Goal: Task Accomplishment & Management: Use online tool/utility

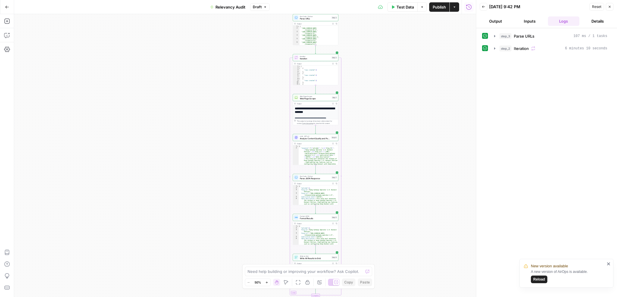
click at [4, 6] on button "Go Back" at bounding box center [7, 7] width 11 height 11
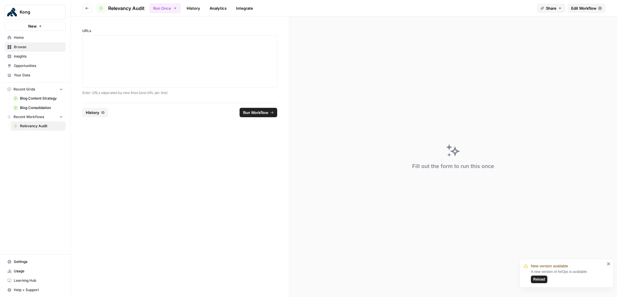
click at [40, 109] on span "Blog Consolidation" at bounding box center [41, 107] width 43 height 5
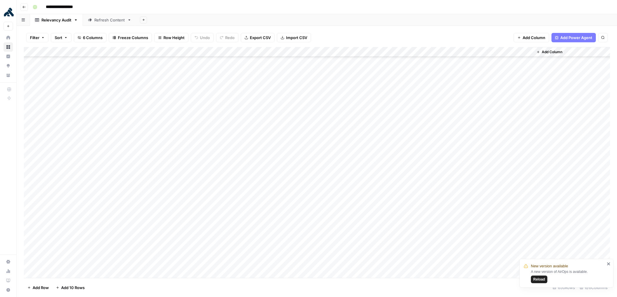
scroll to position [6284, 0]
click at [24, 6] on icon "button" at bounding box center [24, 7] width 4 height 4
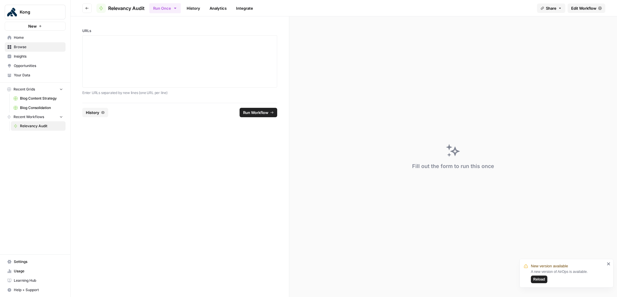
click at [579, 7] on span "Edit Workflow" at bounding box center [583, 8] width 25 height 6
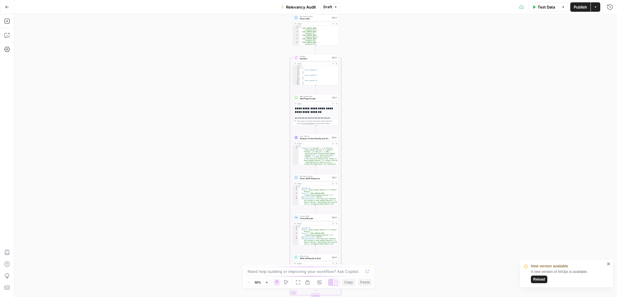
click at [546, 9] on span "Test Data" at bounding box center [546, 7] width 17 height 6
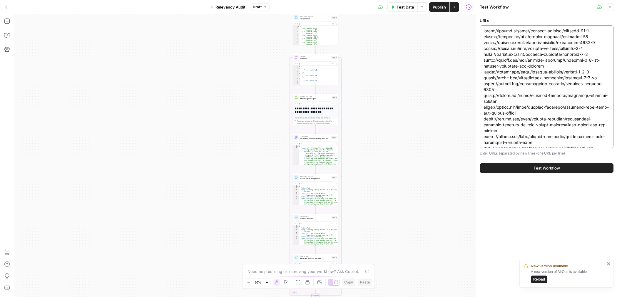
click at [533, 59] on textarea "URLs" at bounding box center [546, 245] width 126 height 435
paste textarea "kong-gateway-operator-1-5 [URL][DOMAIN_NAME] [URL][DOMAIN_NAME] [URL][DOMAIN_NA…"
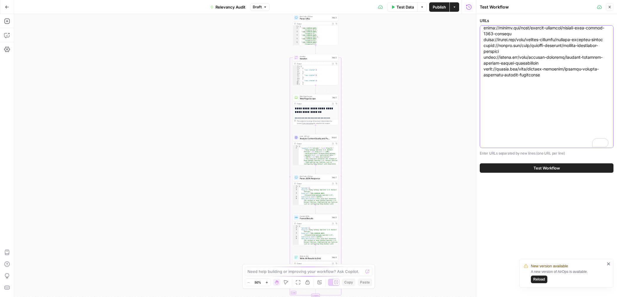
scroll to position [417, 0]
type textarea "[URL][DOMAIN_NAME] [URL][DOMAIN_NAME] [URL][DOMAIN_NAME] [URL][DOMAIN_NAME] [UR…"
click at [529, 170] on button "Test Workflow" at bounding box center [547, 167] width 134 height 9
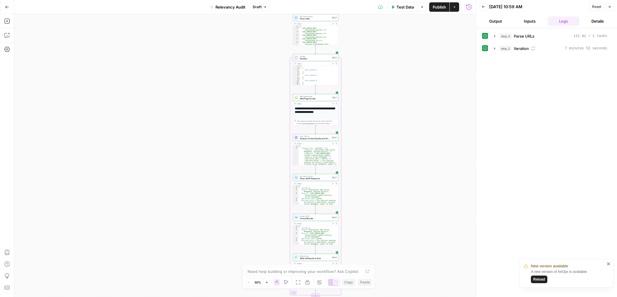
click at [4, 9] on button "Go Back" at bounding box center [7, 7] width 11 height 11
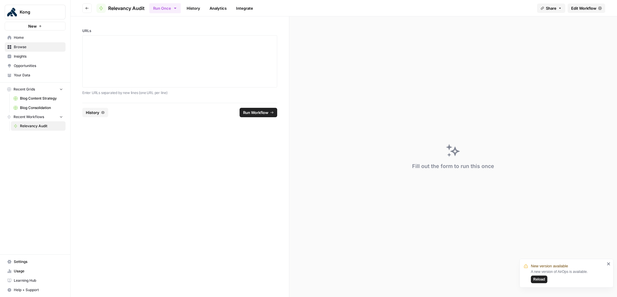
click at [590, 8] on span "Edit Workflow" at bounding box center [583, 8] width 25 height 6
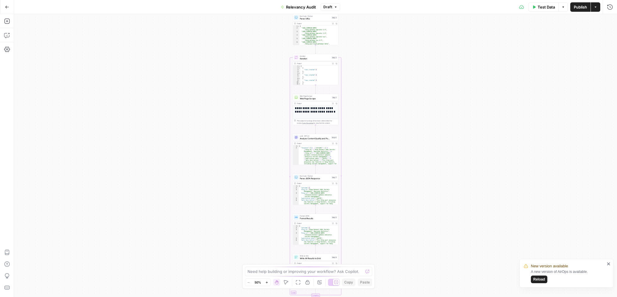
click at [538, 9] on span "Test Data" at bounding box center [546, 7] width 17 height 6
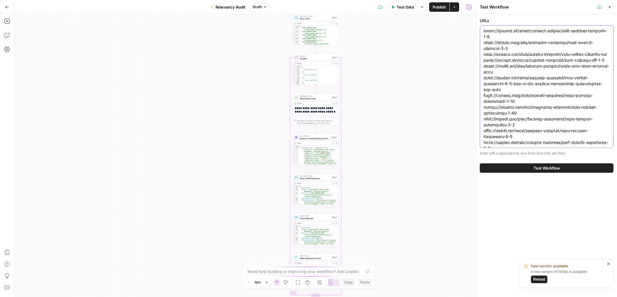
click at [514, 46] on textarea "URLs" at bounding box center [546, 260] width 126 height 464
paste textarea "uma-0-5-released-with-advanced-tls-fault-injection-new-gui-and-more [URL][DOMAI…"
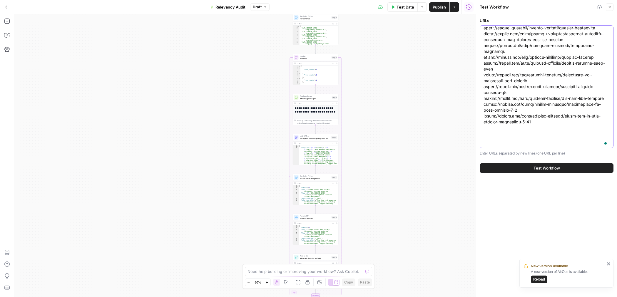
scroll to position [297, 0]
type textarea "[URL][DOMAIN_NAME] [URL][DOMAIN_NAME] [URL][DOMAIN_NAME] [URL][DOMAIN_NAME] [UR…"
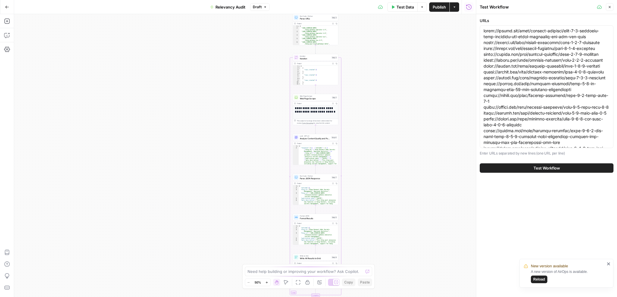
click at [534, 167] on span "Test Workflow" at bounding box center [546, 168] width 26 height 6
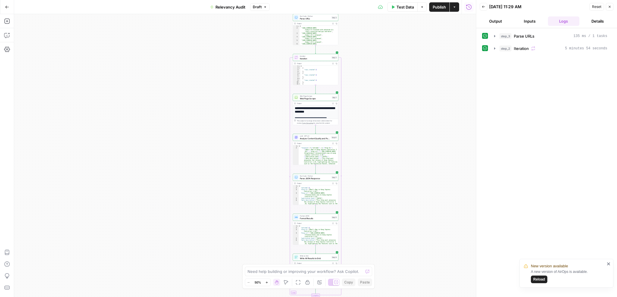
click at [11, 8] on button "Go Back" at bounding box center [7, 7] width 11 height 11
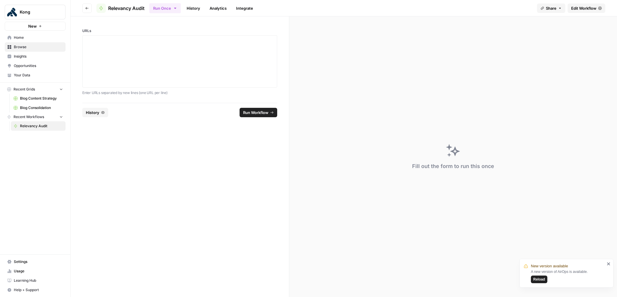
click at [32, 107] on span "Blog Consolidation" at bounding box center [41, 107] width 43 height 5
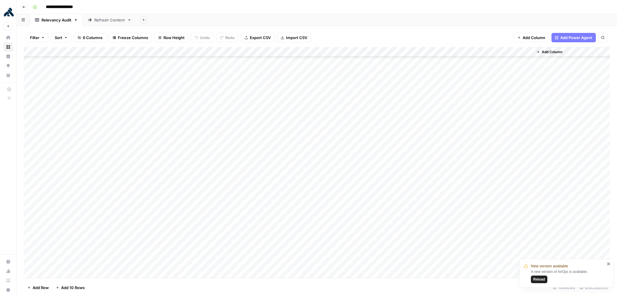
scroll to position [7183, 0]
